Goal: Find specific page/section: Find specific page/section

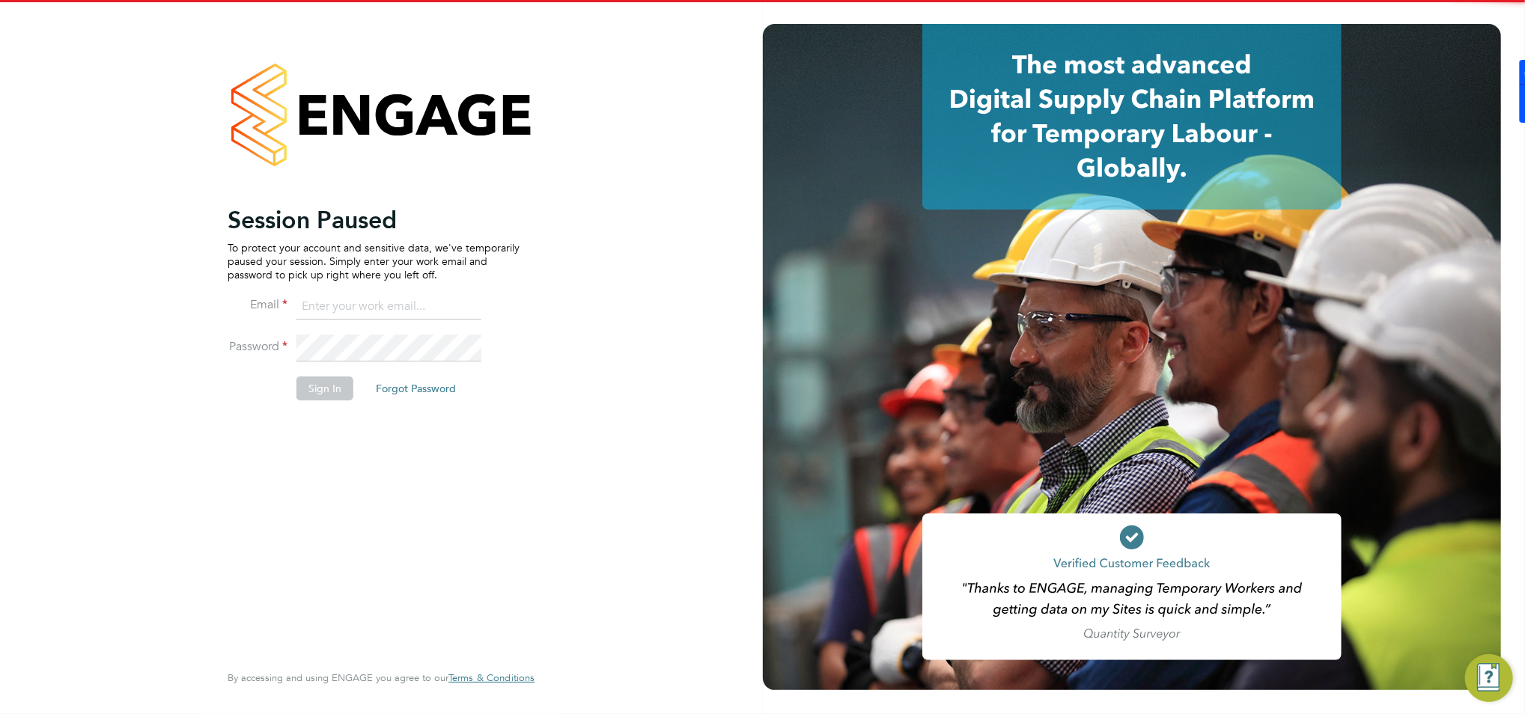
type input "[PERSON_NAME][EMAIL_ADDRESS][PERSON_NAME][DOMAIN_NAME]"
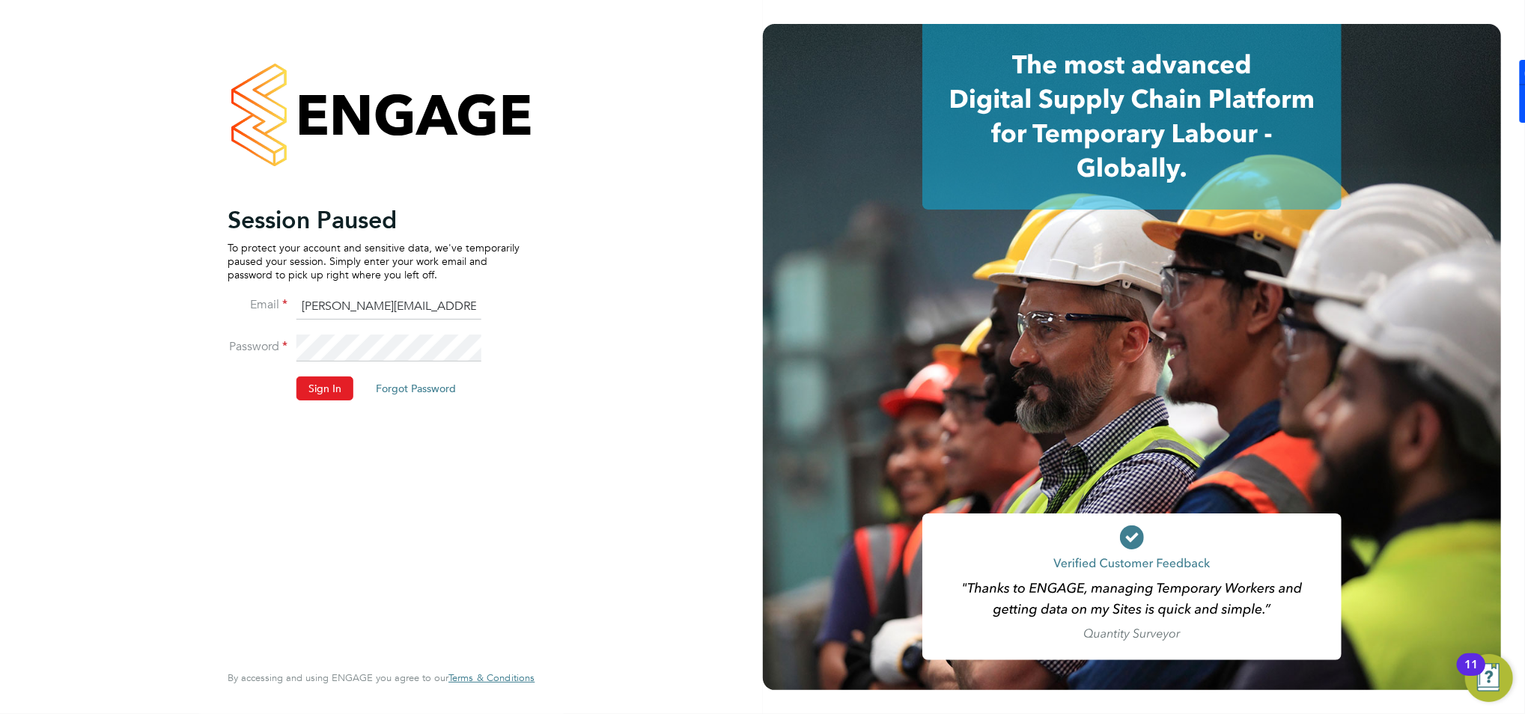
click at [322, 393] on button "Sign In" at bounding box center [324, 389] width 57 height 24
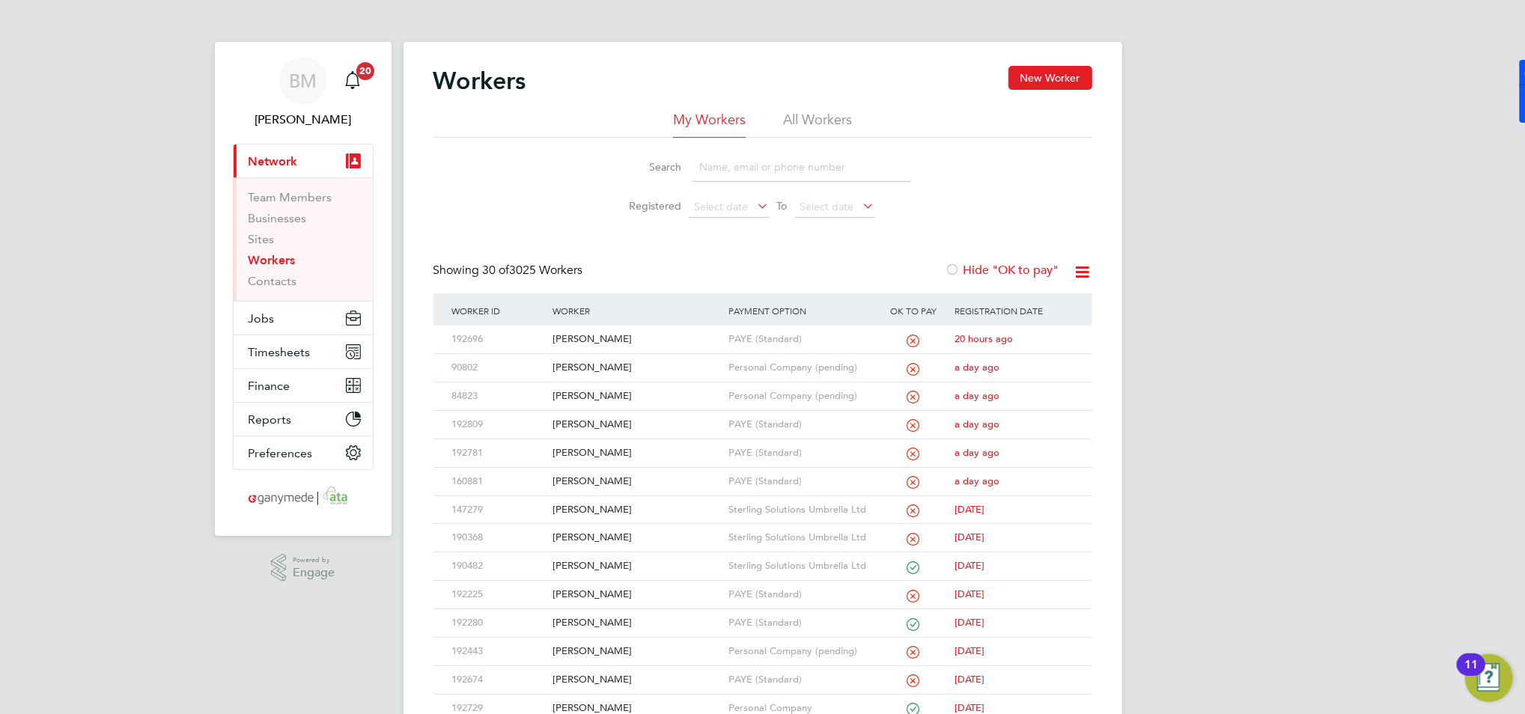
click at [725, 173] on input at bounding box center [801, 167] width 219 height 29
click at [719, 165] on input at bounding box center [801, 167] width 219 height 29
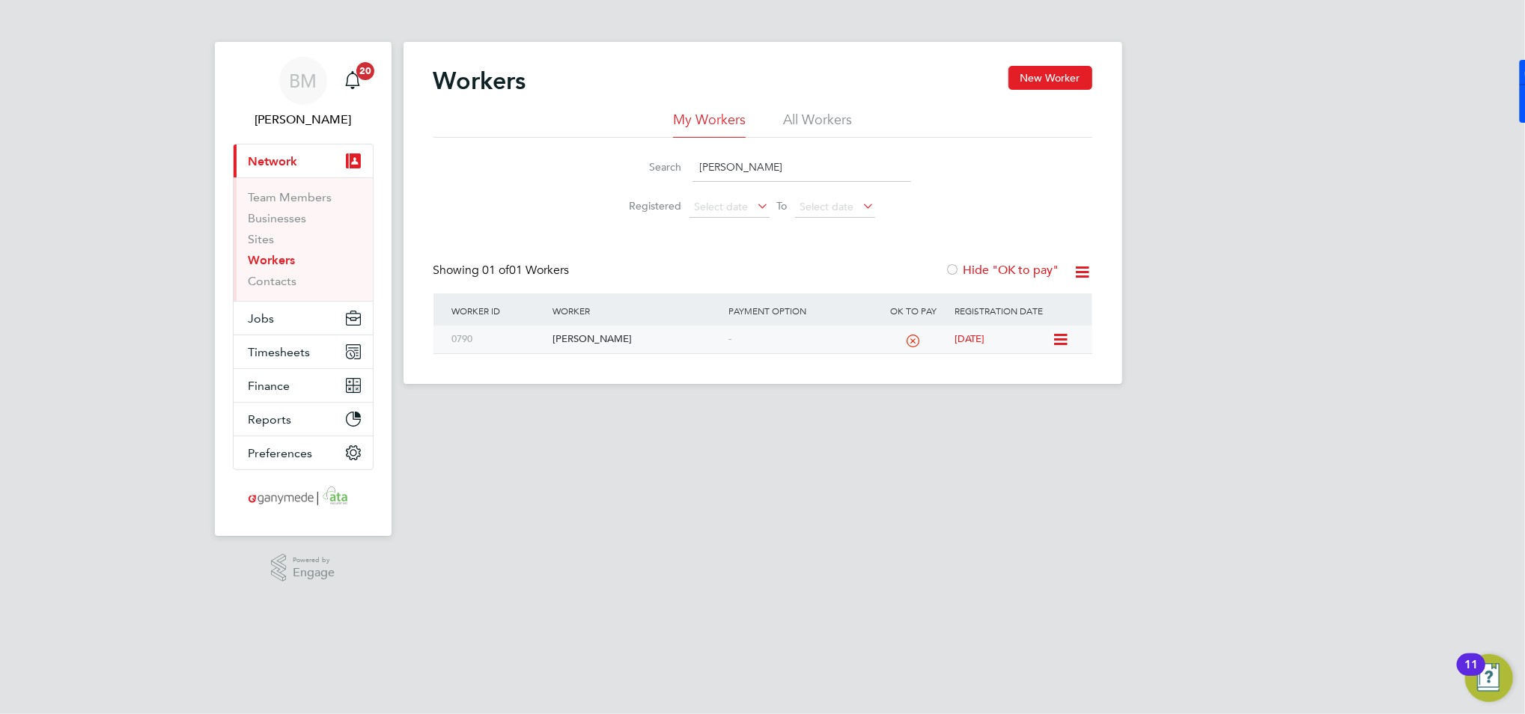
type input "john coalwood"
click at [609, 350] on div "John Coalwood" at bounding box center [637, 340] width 176 height 28
